Goal: Check status

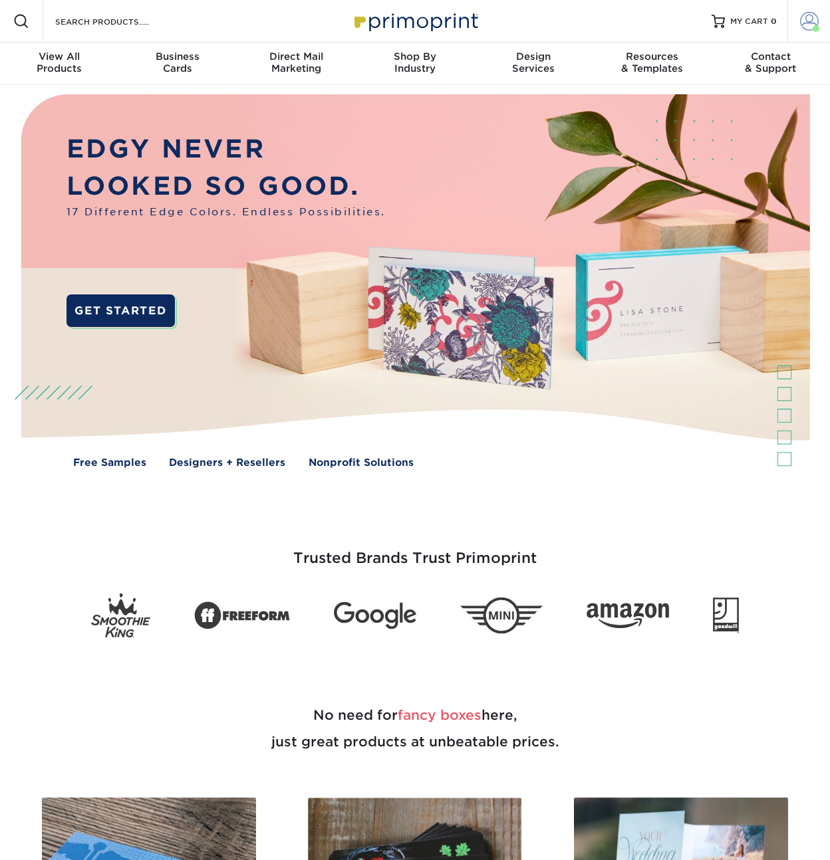
click at [813, 19] on span at bounding box center [809, 21] width 19 height 19
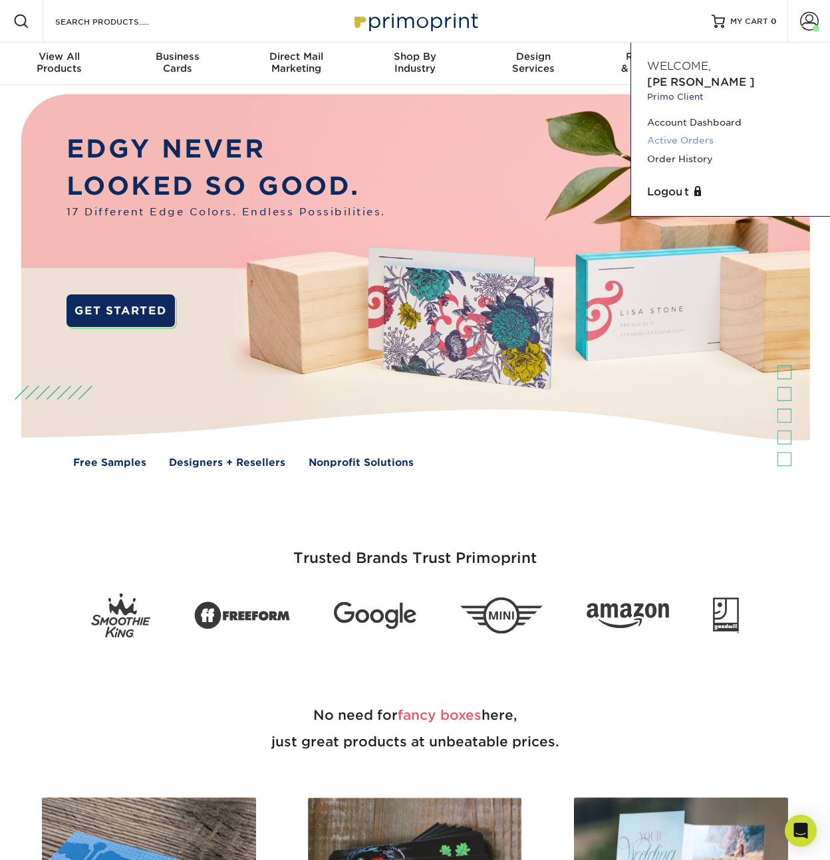
click at [687, 132] on link "Active Orders" at bounding box center [730, 141] width 167 height 18
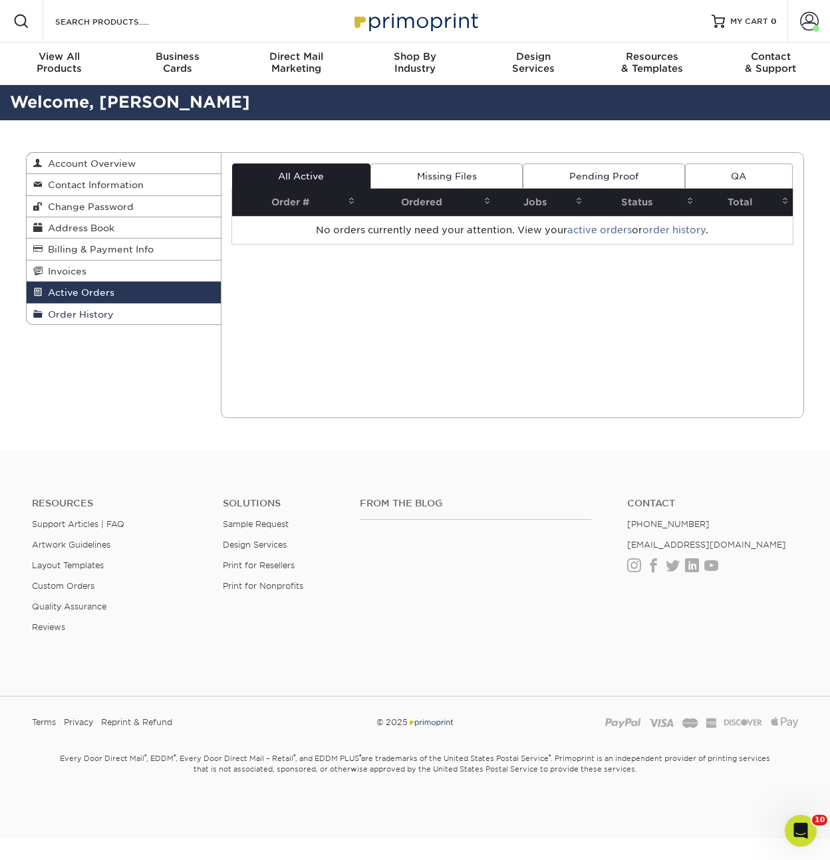
click at [90, 320] on span "Order History" at bounding box center [78, 314] width 71 height 11
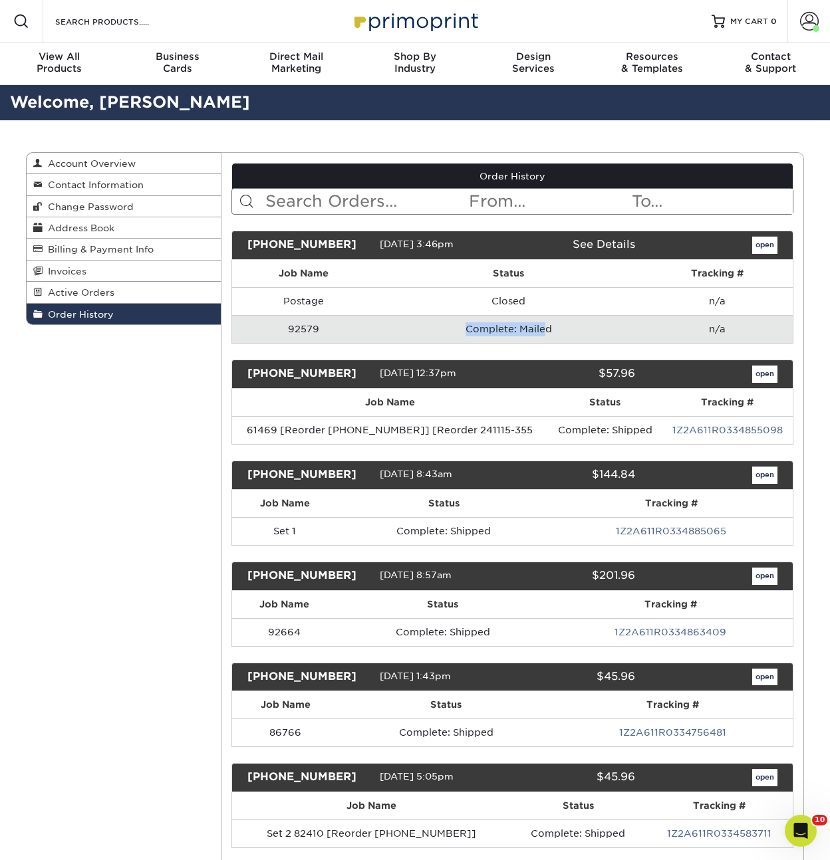
drag, startPoint x: 543, startPoint y: 330, endPoint x: 432, endPoint y: 330, distance: 111.0
click at [432, 330] on td "Complete: Mailed" at bounding box center [509, 329] width 266 height 28
click at [487, 331] on td "Complete: Mailed" at bounding box center [509, 329] width 266 height 28
drag, startPoint x: 612, startPoint y: 330, endPoint x: 352, endPoint y: 321, distance: 260.8
click at [352, 321] on tr "92579 Complete: Mailed n/a" at bounding box center [512, 329] width 561 height 28
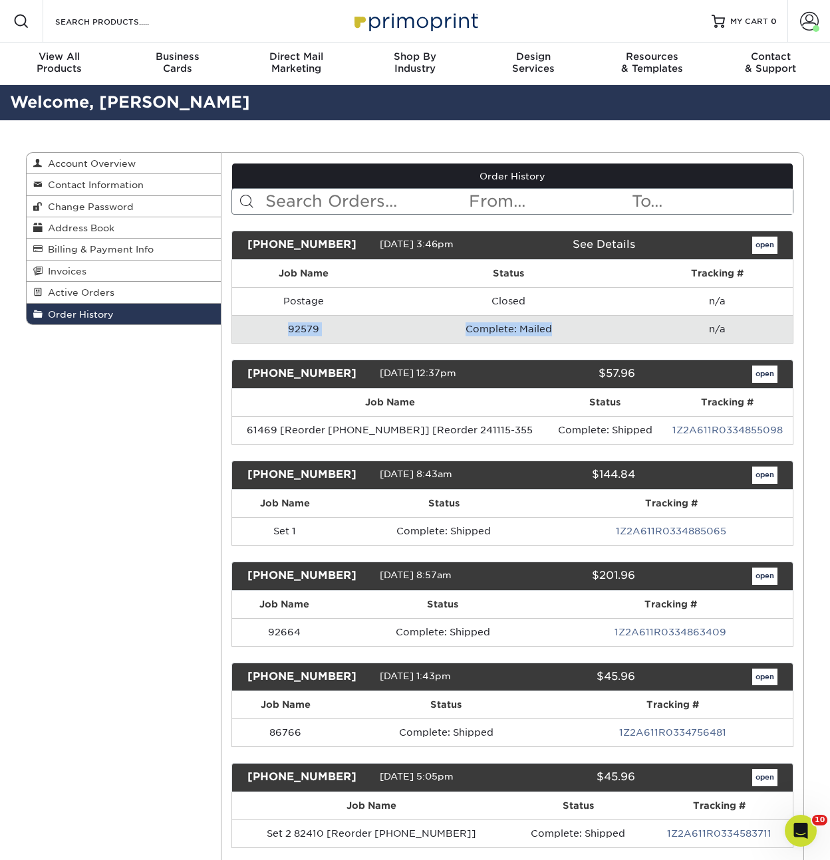
click at [352, 321] on td "92579" at bounding box center [304, 329] width 144 height 28
drag, startPoint x: 346, startPoint y: 326, endPoint x: 287, endPoint y: 323, distance: 60.0
click at [287, 323] on td "92579" at bounding box center [304, 329] width 144 height 28
drag, startPoint x: 287, startPoint y: 323, endPoint x: 293, endPoint y: 332, distance: 11.4
click at [287, 323] on td "92579" at bounding box center [304, 329] width 144 height 28
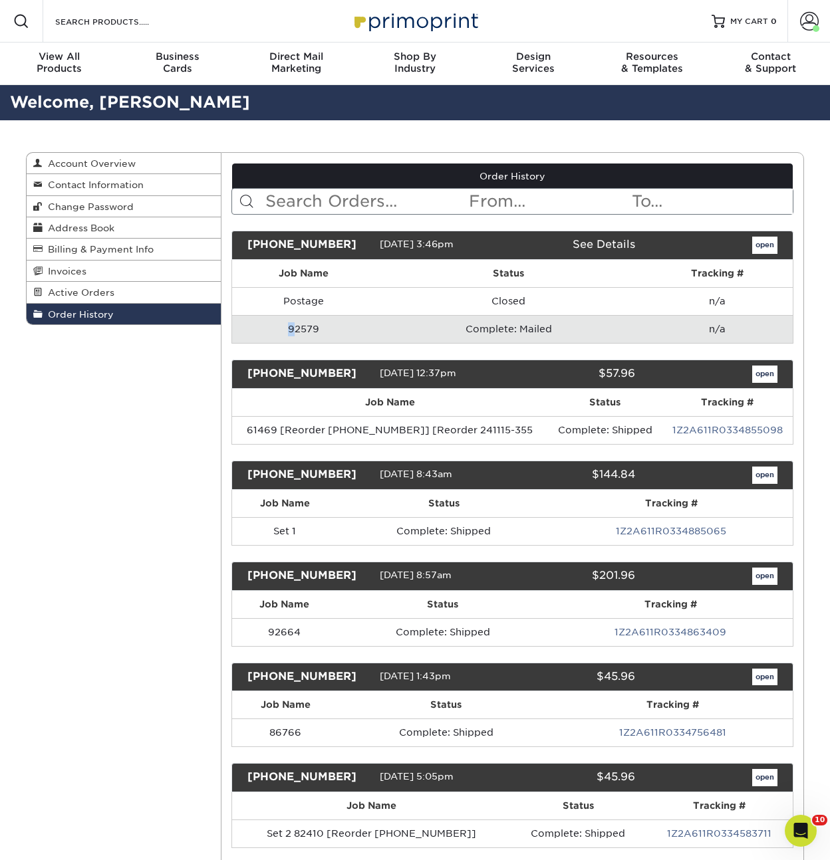
drag, startPoint x: 293, startPoint y: 332, endPoint x: 381, endPoint y: 321, distance: 88.4
click at [380, 321] on tr "92579 Complete: Mailed n/a" at bounding box center [512, 329] width 561 height 28
click at [381, 321] on td "Complete: Mailed" at bounding box center [509, 329] width 266 height 28
drag, startPoint x: 292, startPoint y: 323, endPoint x: 382, endPoint y: 336, distance: 90.9
click at [382, 336] on tr "92579 Complete: Mailed n/a" at bounding box center [512, 329] width 561 height 28
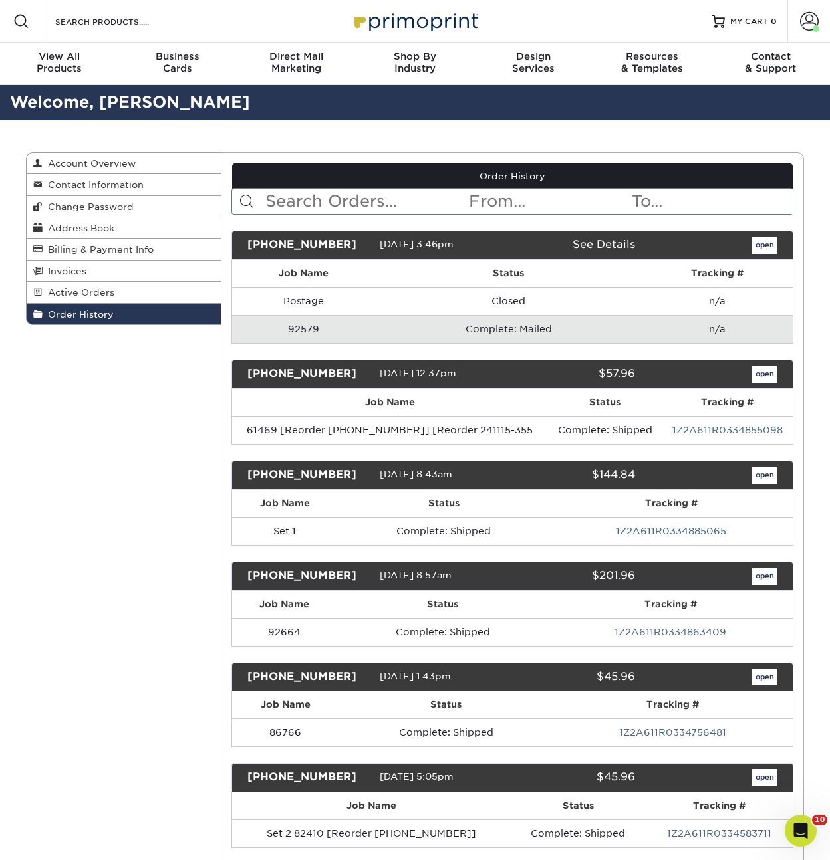
click at [309, 326] on td "92579" at bounding box center [304, 329] width 144 height 28
drag, startPoint x: 273, startPoint y: 330, endPoint x: 392, endPoint y: 328, distance: 119.7
click at [392, 328] on tr "92579 Complete: Mailed n/a" at bounding box center [512, 329] width 561 height 28
click at [392, 328] on td "Complete: Mailed" at bounding box center [509, 329] width 266 height 28
drag, startPoint x: 452, startPoint y: 323, endPoint x: 606, endPoint y: 342, distance: 154.9
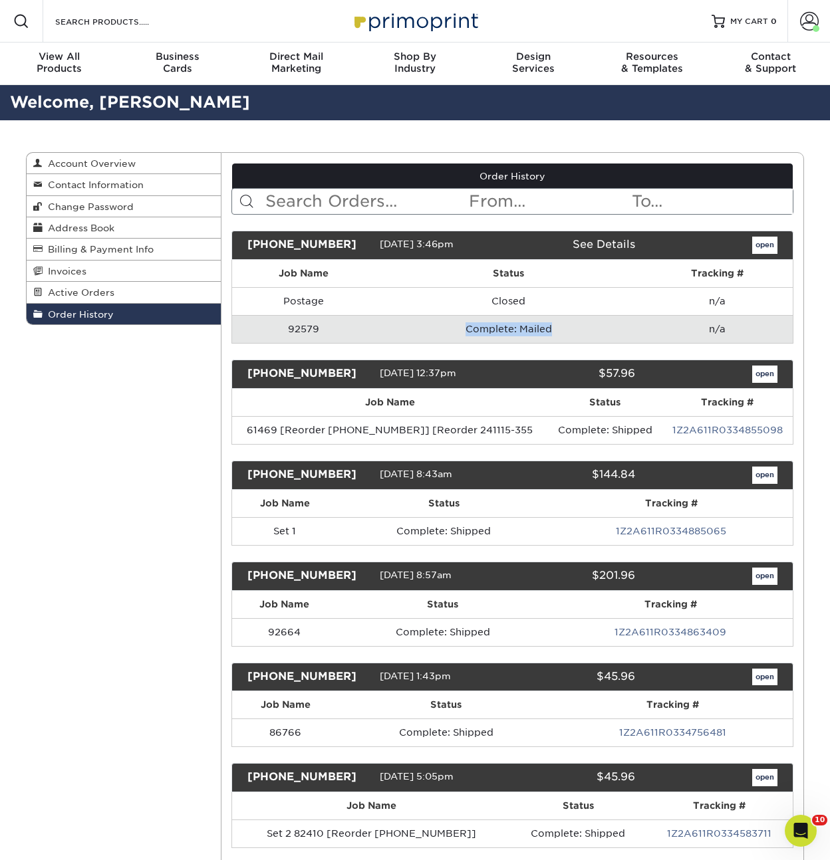
click at [606, 342] on td "Complete: Mailed" at bounding box center [509, 329] width 266 height 28
click at [615, 336] on td "Complete: Mailed" at bounding box center [509, 329] width 266 height 28
drag, startPoint x: 733, startPoint y: 328, endPoint x: 300, endPoint y: 320, distance: 433.0
click at [300, 320] on tr "92579 Complete: Mailed n/a" at bounding box center [512, 329] width 561 height 28
click at [300, 320] on td "92579" at bounding box center [304, 329] width 144 height 28
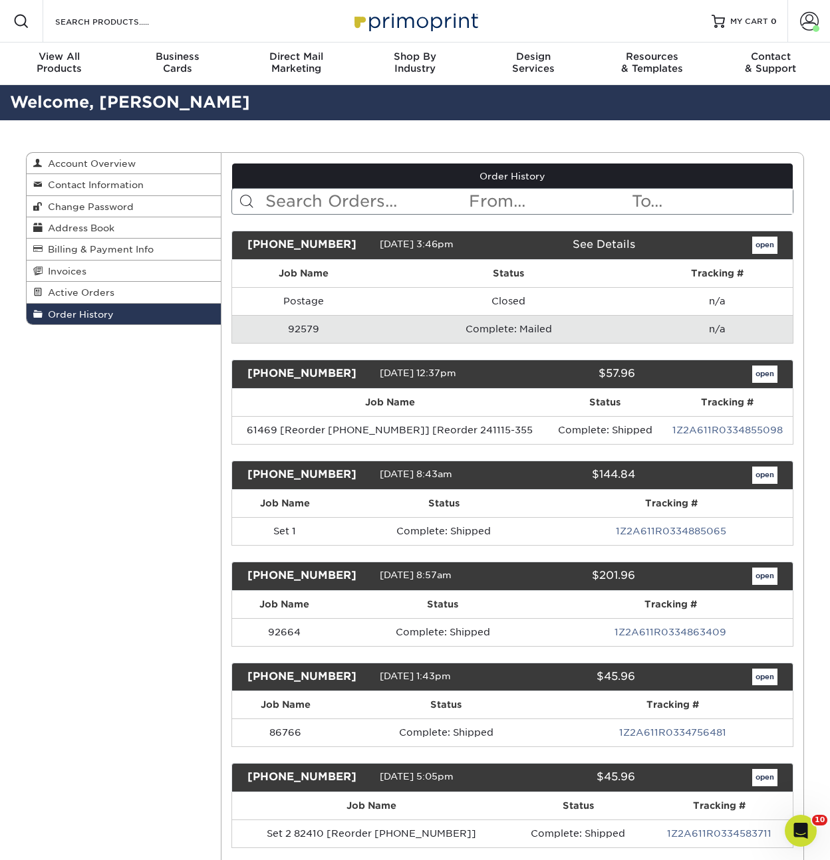
click at [615, 247] on link "See Details" at bounding box center [604, 244] width 63 height 13
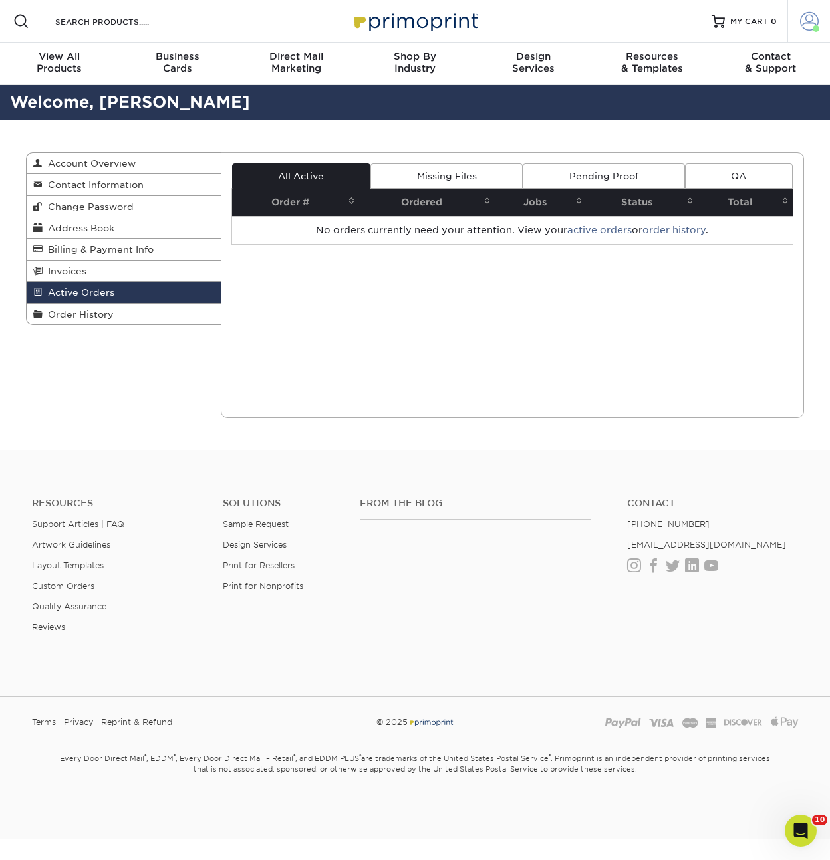
click at [813, 22] on span at bounding box center [809, 21] width 19 height 19
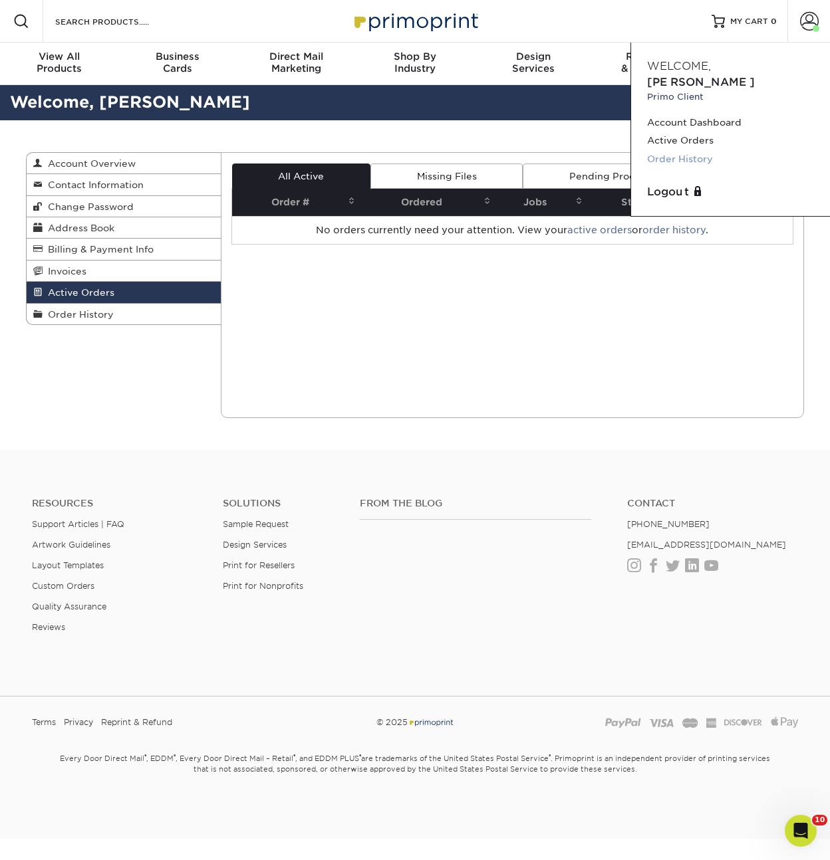
click at [687, 150] on link "Order History" at bounding box center [730, 159] width 167 height 18
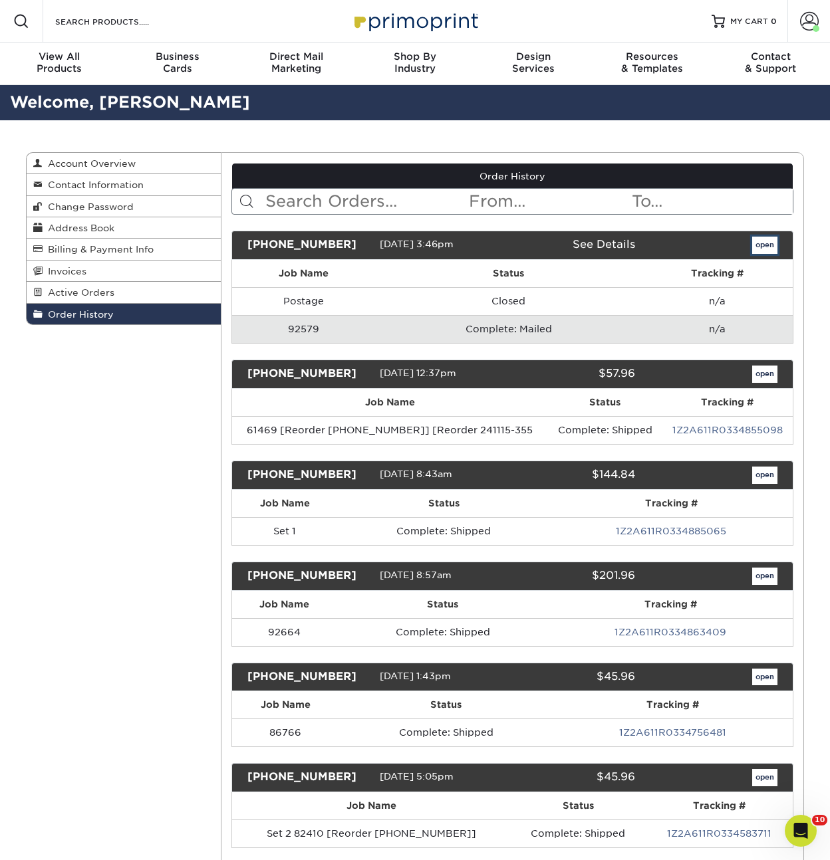
click at [766, 247] on link "open" at bounding box center [764, 245] width 25 height 17
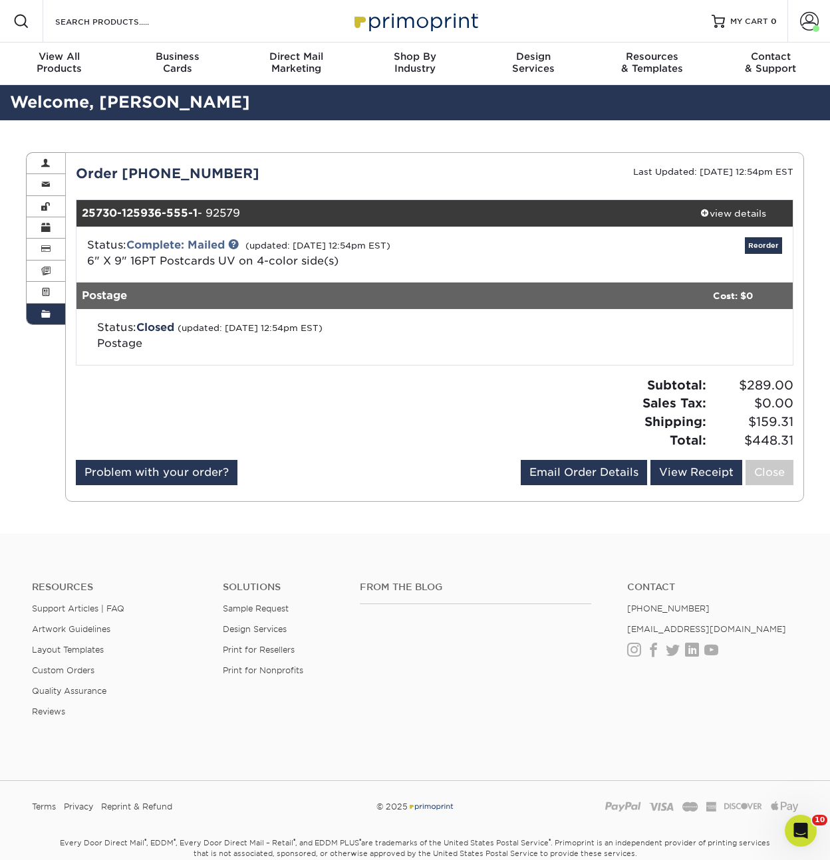
drag, startPoint x: 178, startPoint y: 330, endPoint x: 379, endPoint y: 328, distance: 201.5
click at [379, 328] on div "Status: Closed (updated: 08/11/2025 12:54pm EST) Postage" at bounding box center [318, 336] width 463 height 32
drag, startPoint x: 379, startPoint y: 328, endPoint x: 174, endPoint y: 317, distance: 205.8
click at [174, 317] on div "Status: Closed (updated: 08/11/2025 12:54pm EST) Postage" at bounding box center [434, 337] width 717 height 56
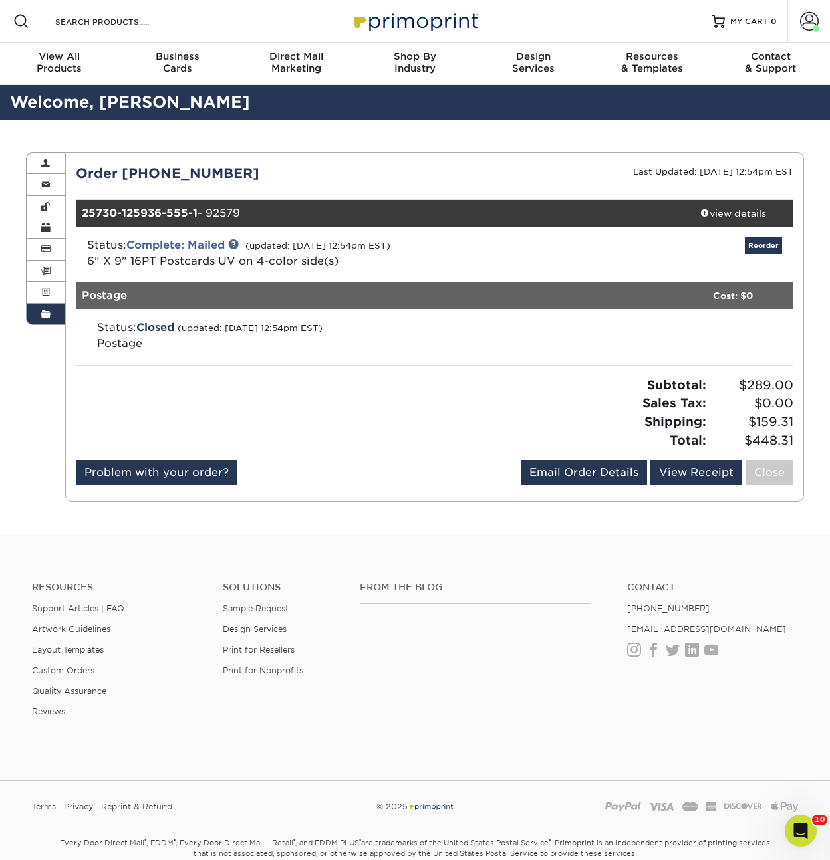
click at [318, 333] on small "(updated: 08/11/2025 12:54pm EST)" at bounding box center [250, 328] width 145 height 10
drag, startPoint x: 378, startPoint y: 263, endPoint x: 114, endPoint y: 245, distance: 265.2
click at [114, 245] on div "Status: Complete: Mailed (updated: 08/11/2025 12:54pm EST) 6" X 9" 16PT Postcar…" at bounding box center [315, 253] width 477 height 32
click at [392, 269] on div "Status: Complete: Mailed (updated: 08/11/2025 12:54pm EST) 6" X 9" 16PT Postcar…" at bounding box center [434, 255] width 737 height 56
